Goal: Transaction & Acquisition: Purchase product/service

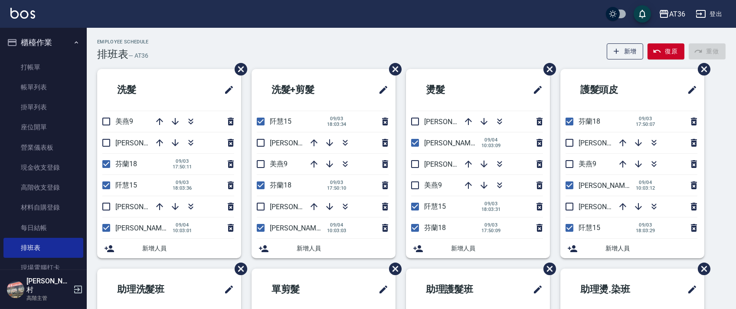
drag, startPoint x: 158, startPoint y: 119, endPoint x: 158, endPoint y: 92, distance: 26.5
click at [158, 119] on icon "button" at bounding box center [159, 121] width 10 height 10
click at [188, 55] on div "Employee Schedule 排班表 — AT36 新增 復原 重做" at bounding box center [411, 49] width 629 height 21
click at [314, 138] on icon "button" at bounding box center [314, 143] width 10 height 10
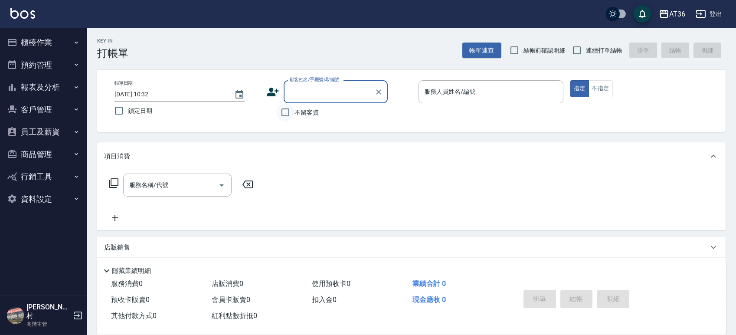
click at [289, 110] on input "不留客資" at bounding box center [285, 112] width 18 height 18
checkbox input "true"
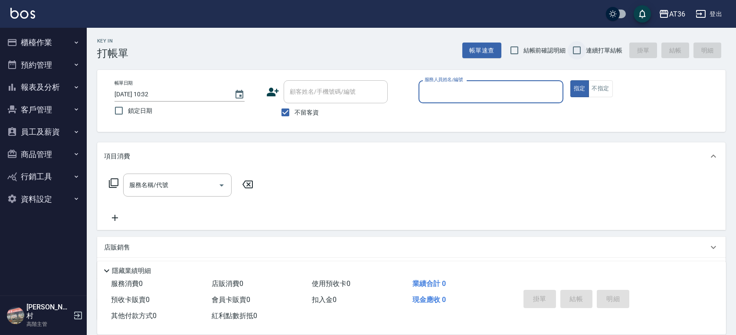
click at [574, 50] on input "連續打單結帳" at bounding box center [577, 50] width 18 height 18
checkbox input "true"
click at [501, 97] on input "服務人員姓名/編號" at bounding box center [491, 91] width 137 height 15
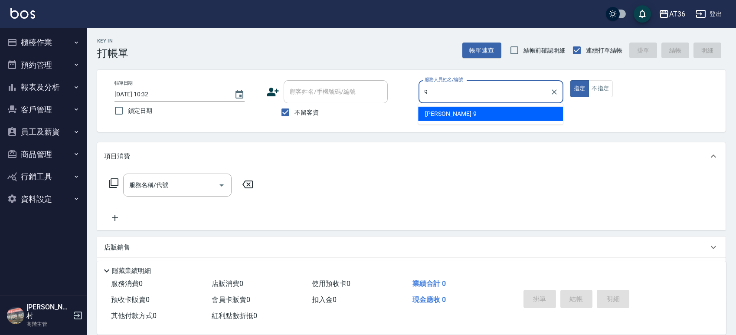
type input "9"
type button "true"
type input "美燕-9"
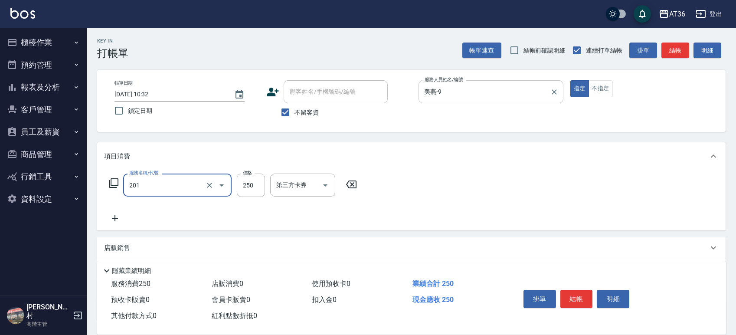
type input "一般洗髮(201)"
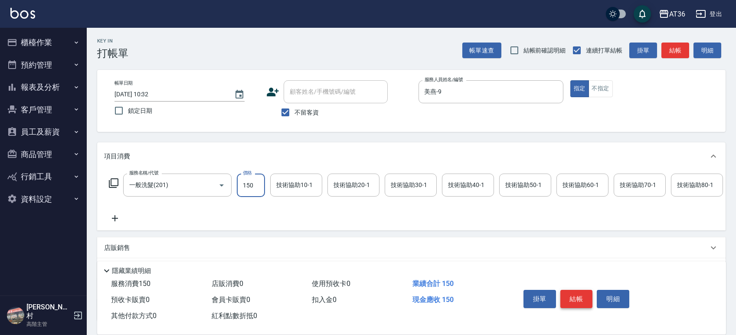
type input "150"
click at [567, 292] on button "結帳" at bounding box center [576, 299] width 33 height 18
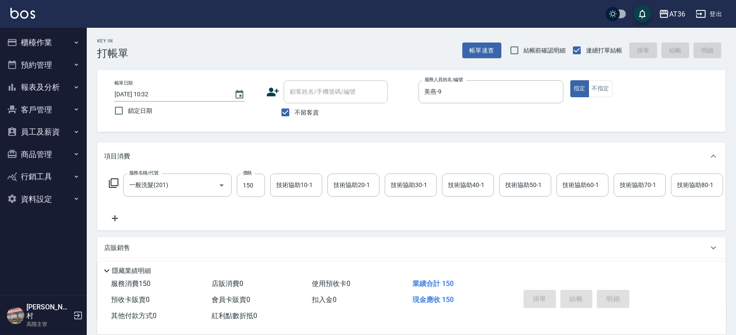
type input "2025/09/04 14:51"
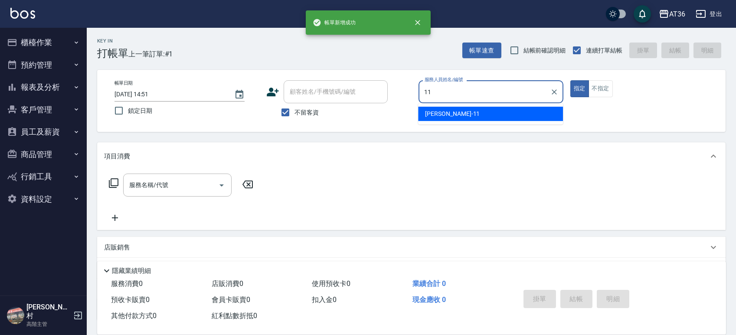
type input "珮茹-11"
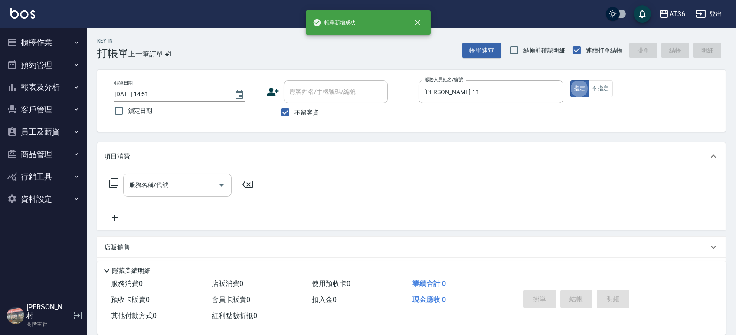
click at [199, 180] on input "服務名稱/代號" at bounding box center [171, 184] width 88 height 15
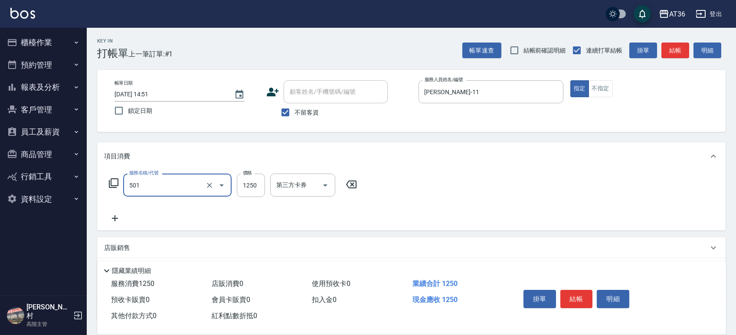
type input "染髮(501)"
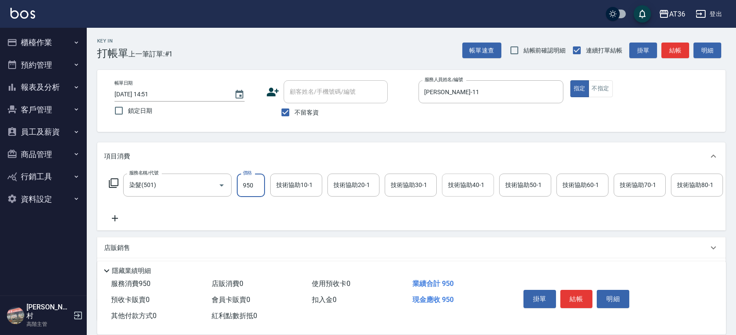
type input "950"
click at [456, 182] on div "技術協助40-1 技術協助40-1" at bounding box center [468, 185] width 52 height 23
type input "佳佳-36"
click at [567, 296] on button "結帳" at bounding box center [576, 299] width 33 height 18
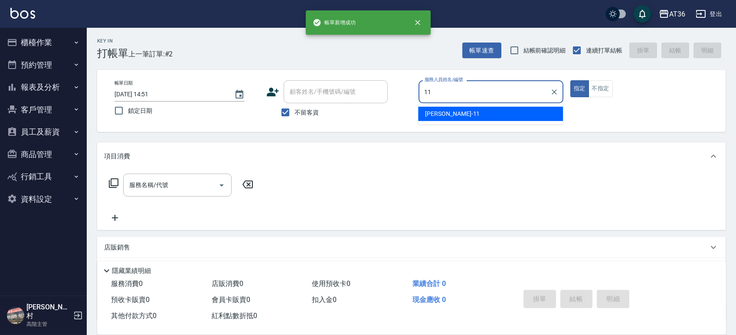
type input "珮茹-11"
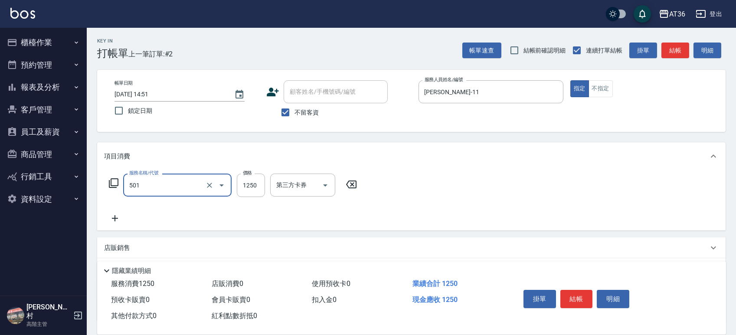
type input "染髮(501)"
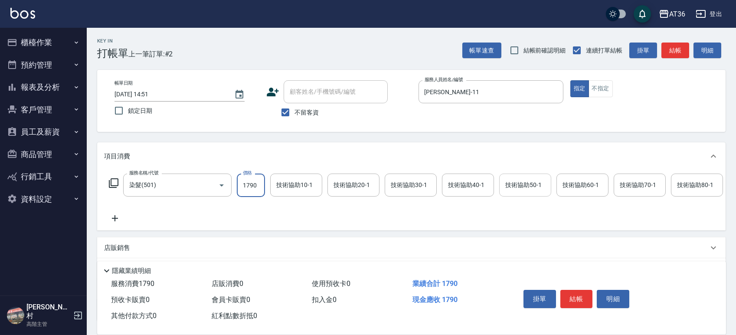
type input "1790"
click at [513, 183] on div "技術協助50-1 技術協助50-1" at bounding box center [525, 185] width 52 height 23
type input "佳佳-36"
click at [580, 298] on button "結帳" at bounding box center [576, 299] width 33 height 18
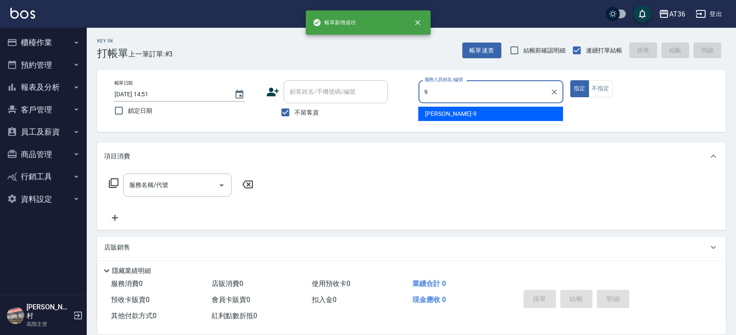
type input "美燕-9"
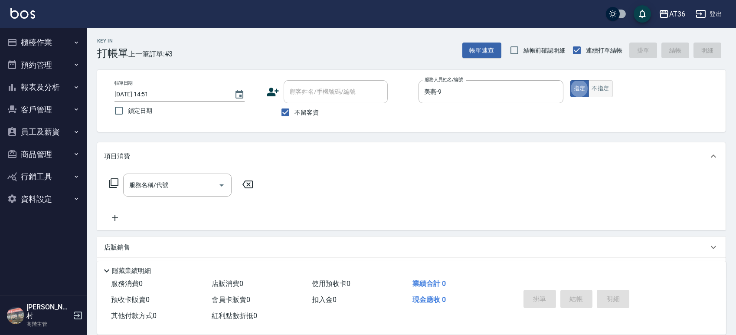
click at [602, 89] on button "不指定" at bounding box center [601, 88] width 24 height 17
type button "false"
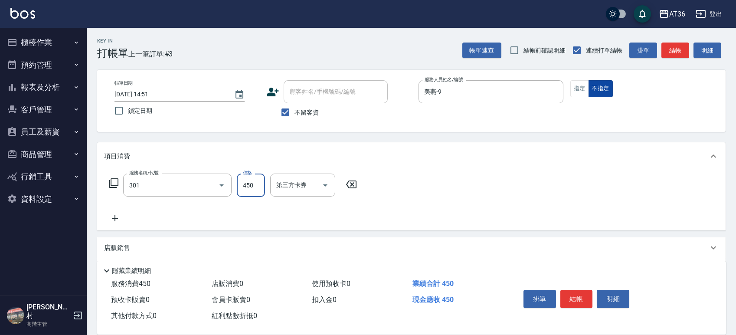
type input "洗+剪(301)"
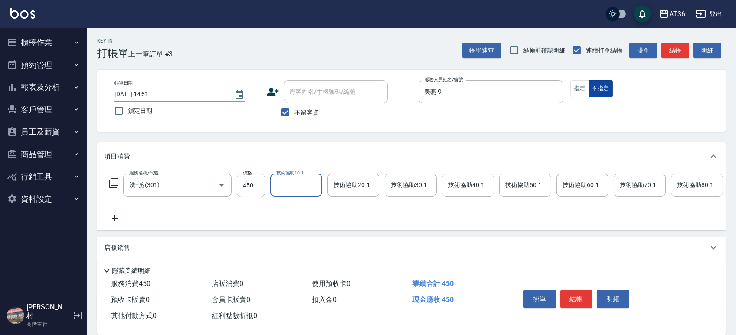
type input "4"
click at [313, 190] on button "Clear" at bounding box center [313, 185] width 12 height 12
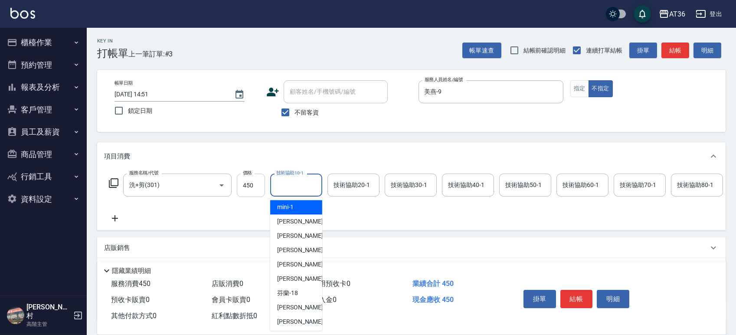
click at [254, 182] on input "450" at bounding box center [251, 185] width 28 height 23
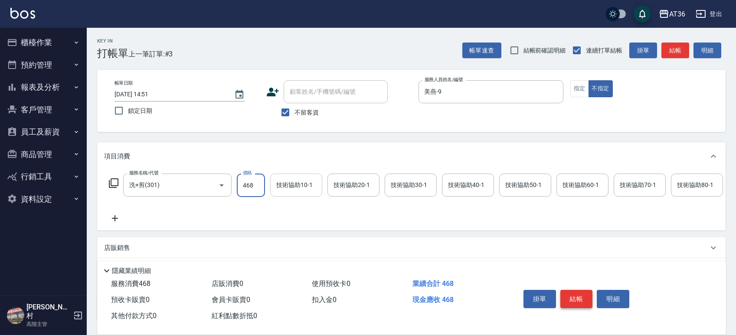
type input "468"
click at [580, 297] on button "結帳" at bounding box center [576, 299] width 33 height 18
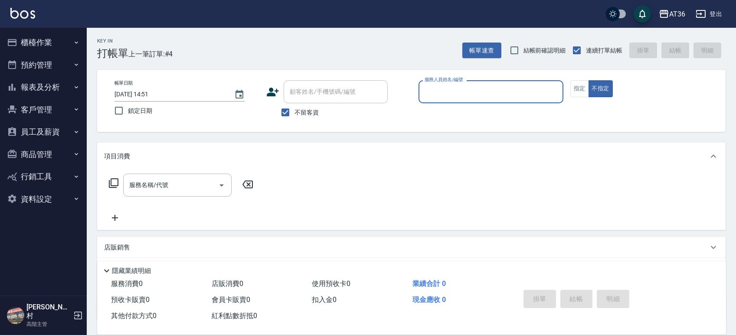
click at [47, 84] on button "報表及分析" at bounding box center [43, 87] width 80 height 23
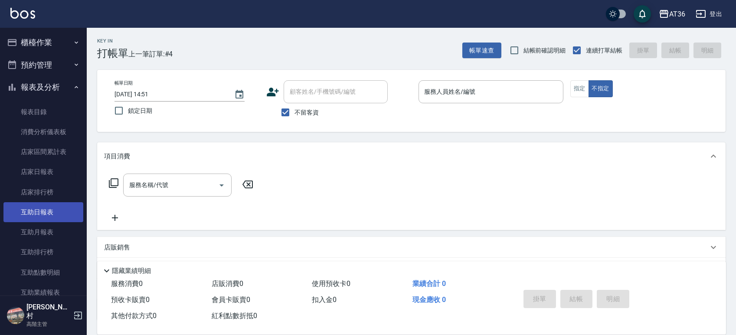
click at [39, 213] on link "互助日報表" at bounding box center [43, 212] width 80 height 20
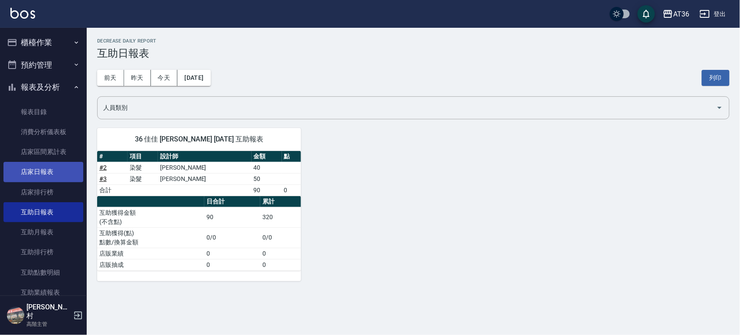
click at [30, 165] on link "店家日報表" at bounding box center [43, 172] width 80 height 20
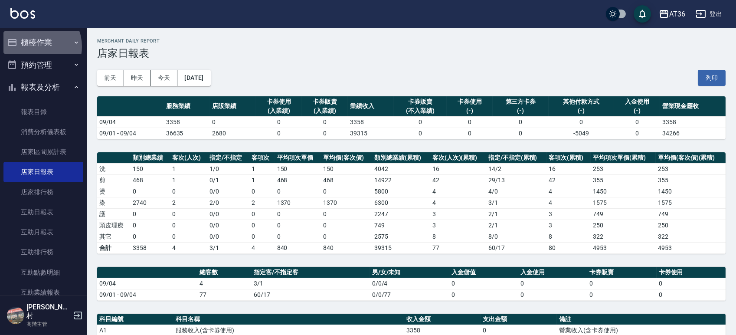
click at [35, 46] on button "櫃檯作業" at bounding box center [43, 42] width 80 height 23
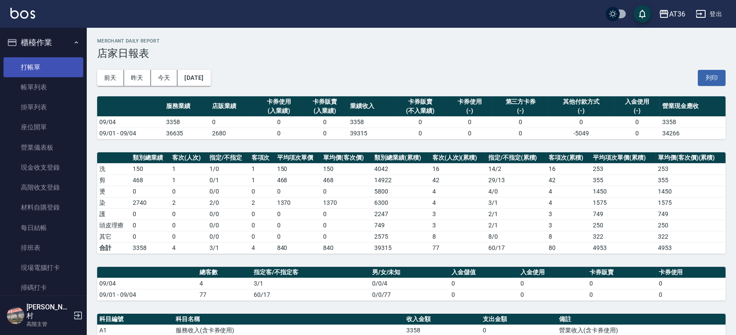
click at [35, 64] on link "打帳單" at bounding box center [43, 67] width 80 height 20
